Goal: Task Accomplishment & Management: Complete application form

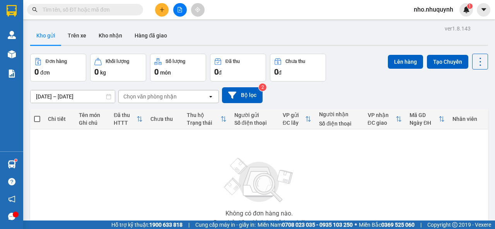
click at [111, 10] on input "text" at bounding box center [88, 9] width 91 height 9
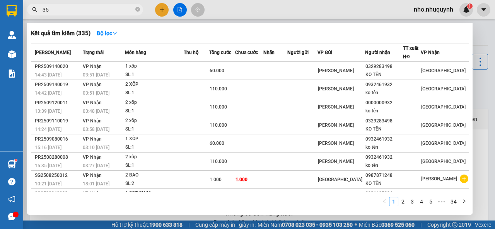
type input "357"
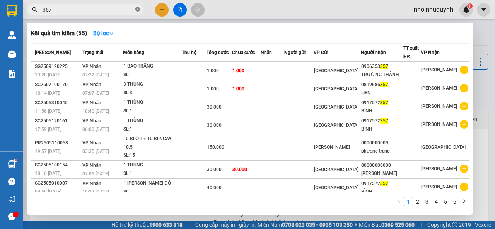
click at [139, 10] on icon "close-circle" at bounding box center [137, 9] width 5 height 5
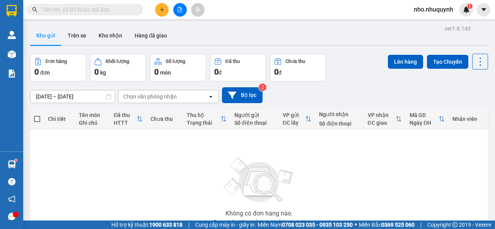
click at [130, 10] on input "text" at bounding box center [88, 9] width 91 height 9
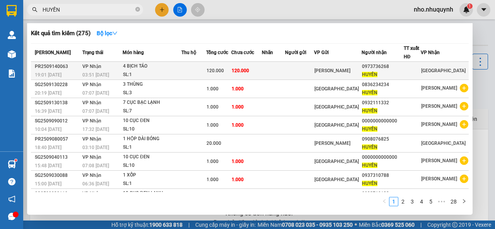
type input "HUYỀN"
click at [262, 73] on td "120.000" at bounding box center [246, 71] width 30 height 18
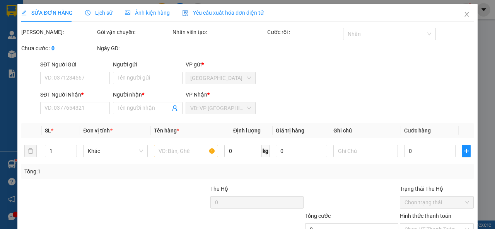
type input "0973736268"
type input "HUYỀN"
type input "120.000"
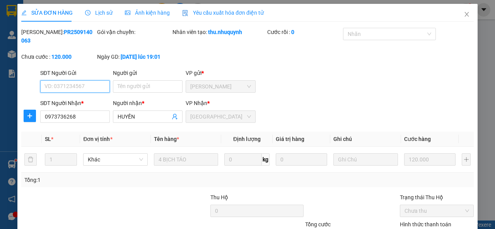
scroll to position [55, 0]
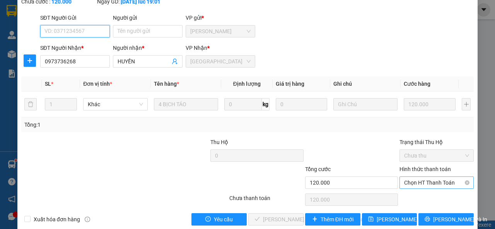
drag, startPoint x: 421, startPoint y: 184, endPoint x: 423, endPoint y: 188, distance: 5.0
click at [423, 184] on span "Chọn HT Thanh Toán" at bounding box center [436, 183] width 65 height 12
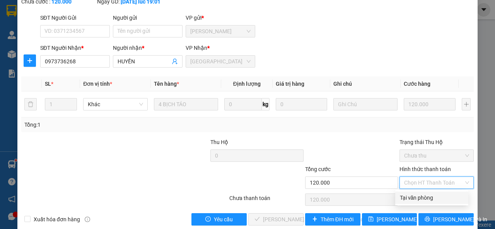
click at [422, 197] on div "Tại văn phòng" at bounding box center [432, 198] width 64 height 9
type input "0"
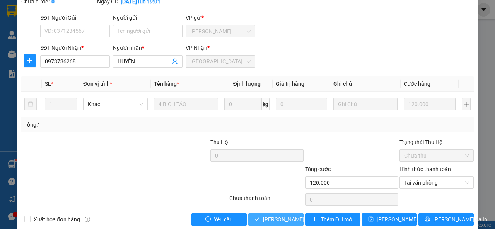
click at [279, 222] on span "[PERSON_NAME] và [PERSON_NAME] hàng" at bounding box center [315, 220] width 104 height 9
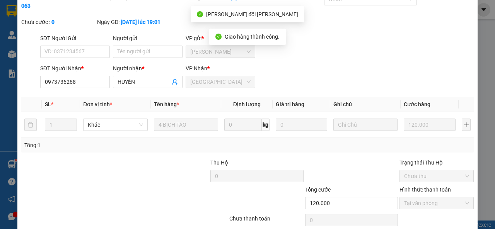
scroll to position [0, 0]
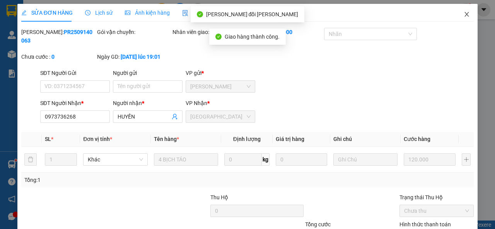
click at [464, 16] on icon "close" at bounding box center [467, 14] width 6 height 6
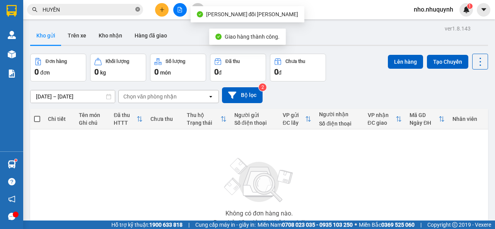
click at [139, 9] on icon "close-circle" at bounding box center [137, 9] width 5 height 5
click at [130, 9] on input "text" at bounding box center [88, 9] width 91 height 9
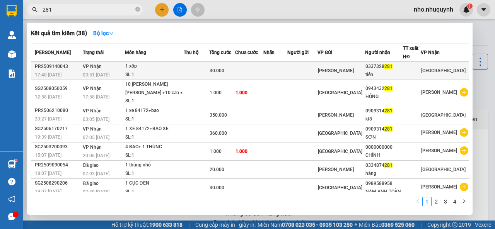
type input "281"
click at [190, 68] on td at bounding box center [197, 71] width 26 height 18
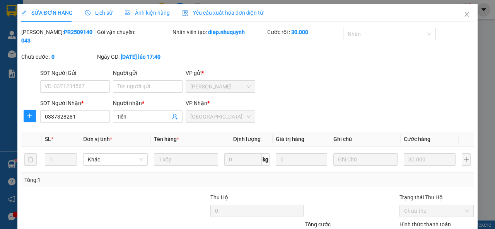
type input "0337328281"
type input "tiến"
type input "30.000"
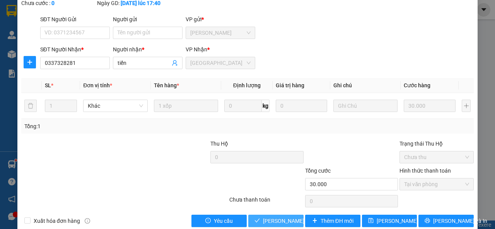
click at [273, 221] on span "[PERSON_NAME] và [PERSON_NAME] hàng" at bounding box center [315, 221] width 104 height 9
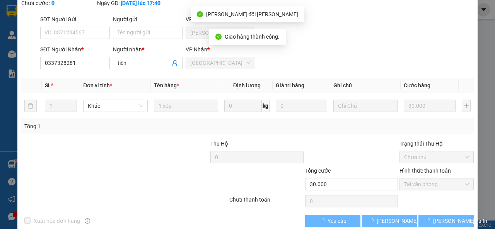
scroll to position [62, 0]
